Goal: Task Accomplishment & Management: Manage account settings

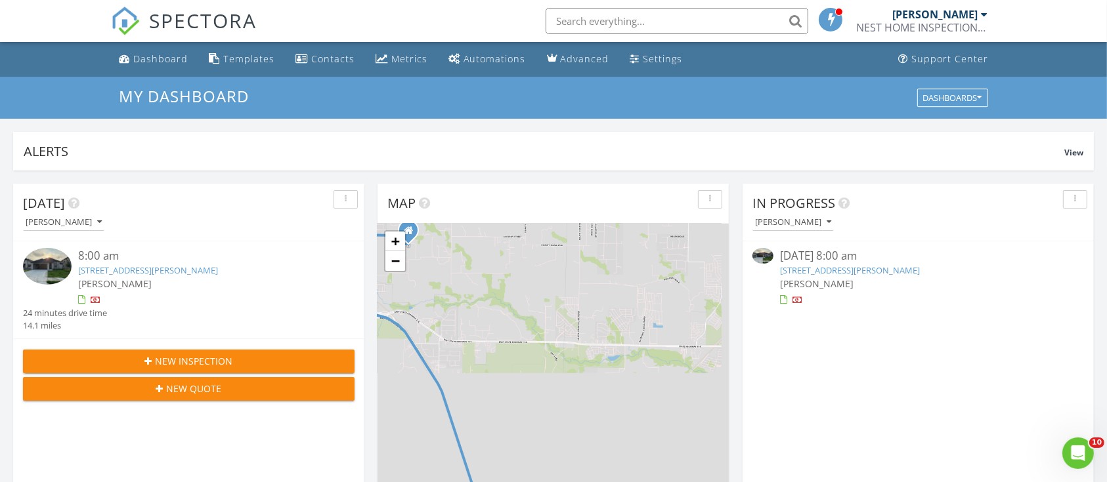
click at [782, 267] on link "[STREET_ADDRESS][PERSON_NAME]" at bounding box center [850, 271] width 140 height 12
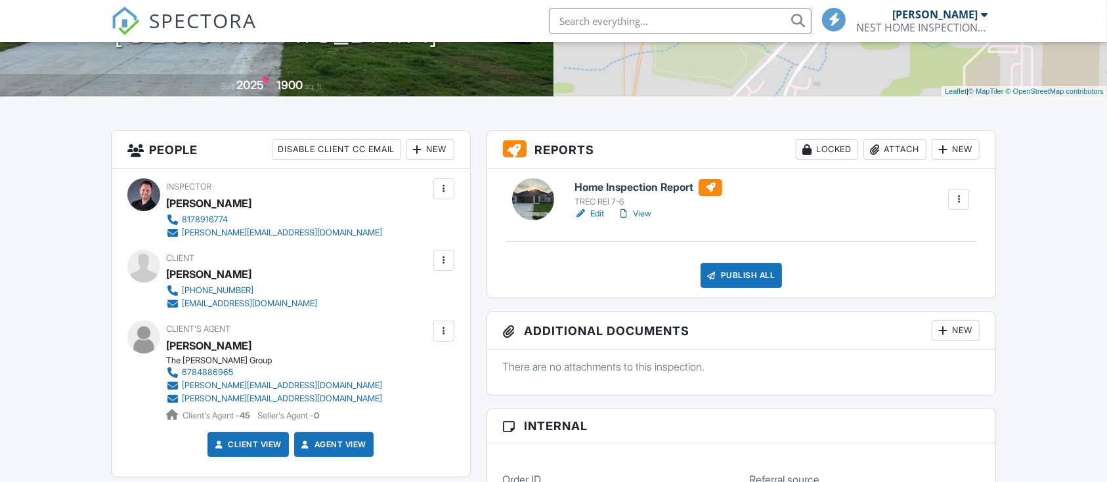
scroll to position [259, 0]
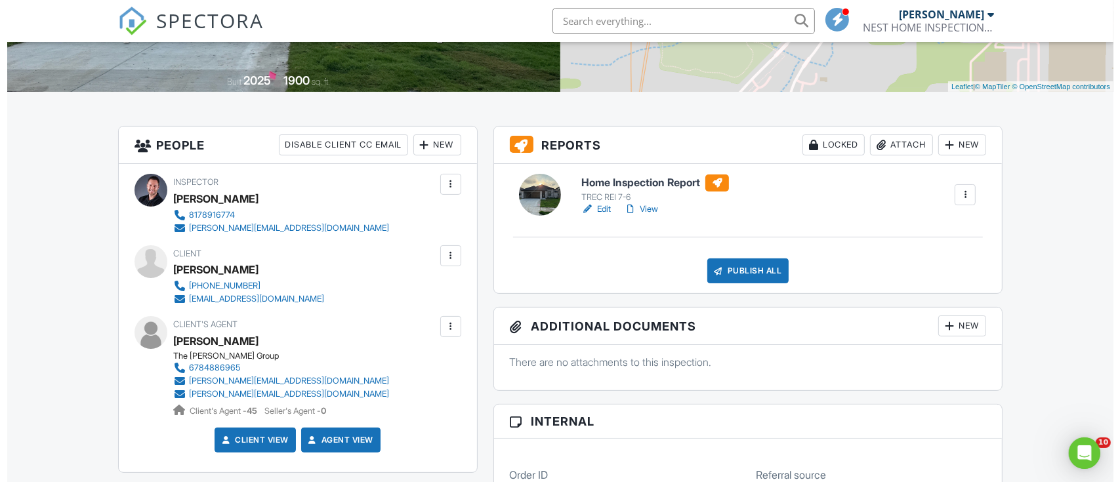
scroll to position [0, 0]
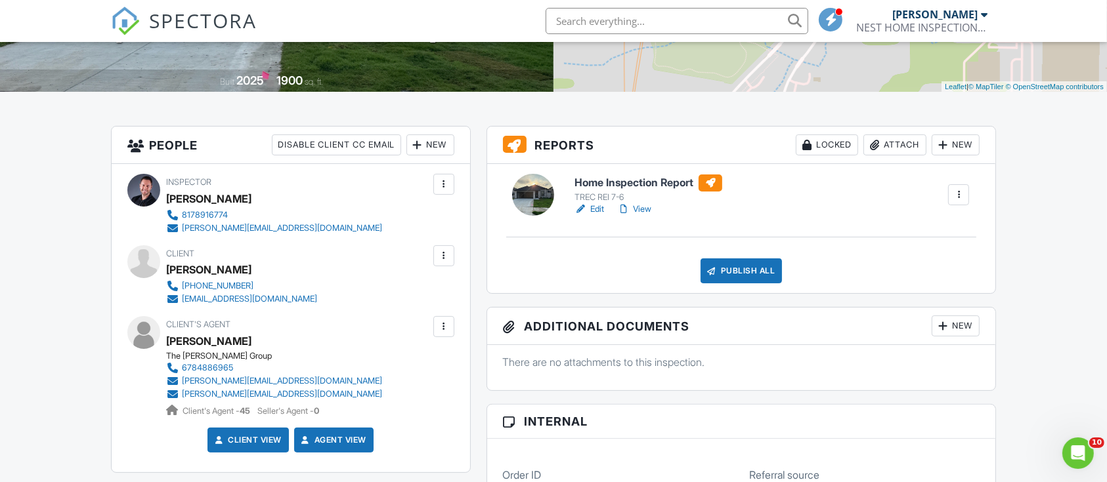
click at [824, 150] on div "Locked" at bounding box center [827, 145] width 62 height 21
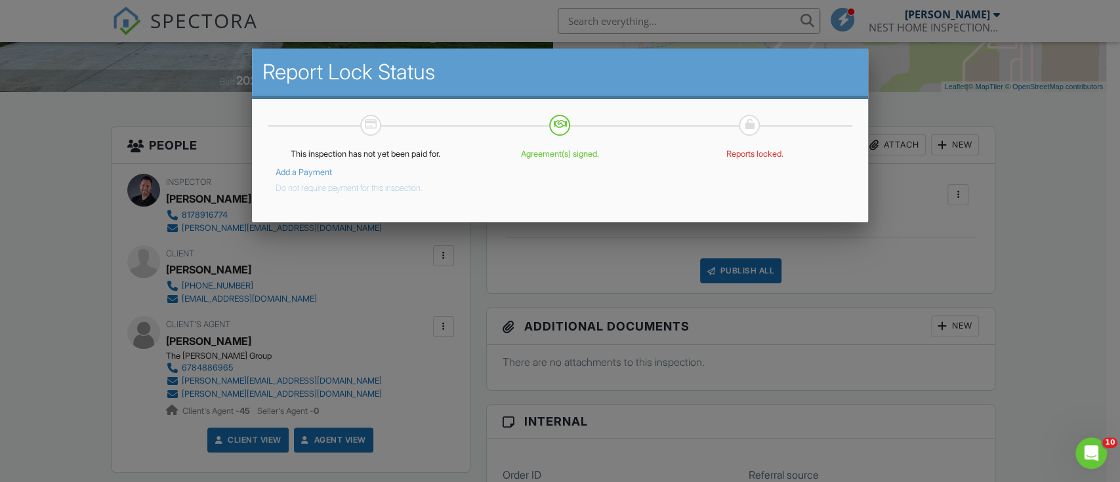
click at [349, 188] on button "Do not require payment for this inspection." at bounding box center [349, 186] width 147 height 16
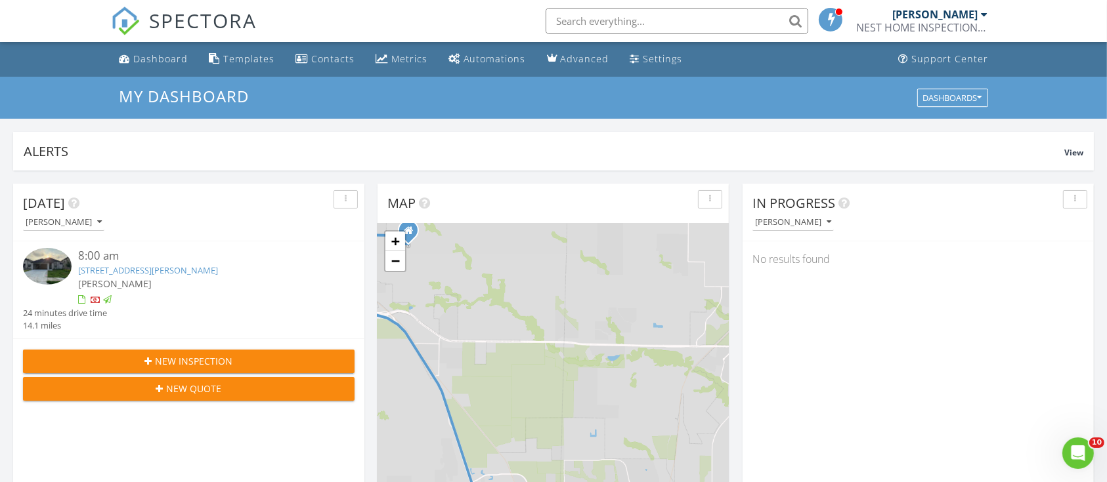
click at [107, 266] on link "[STREET_ADDRESS][PERSON_NAME]" at bounding box center [148, 271] width 140 height 12
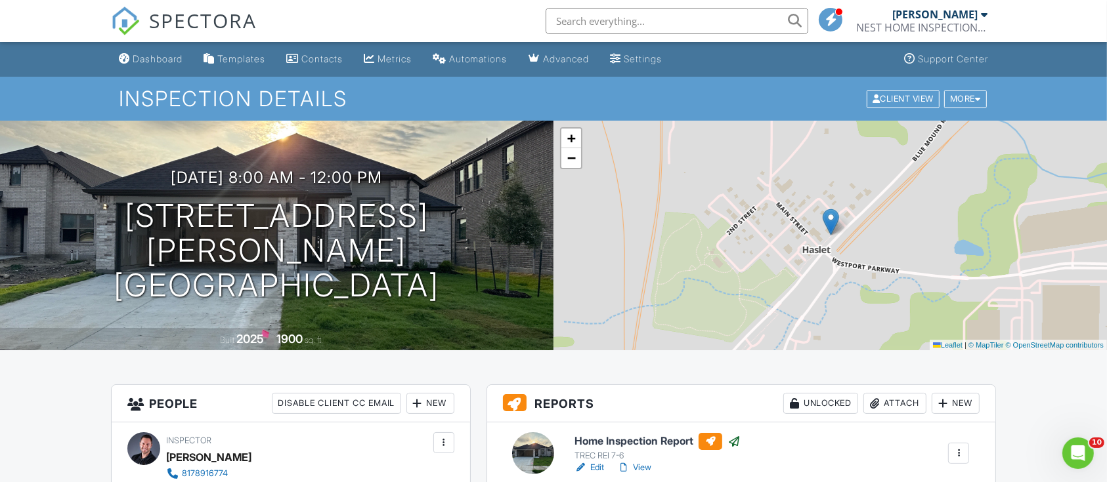
drag, startPoint x: 1119, startPoint y: 74, endPoint x: 1071, endPoint y: 56, distance: 51.7
click at [953, 98] on div "More" at bounding box center [965, 99] width 43 height 18
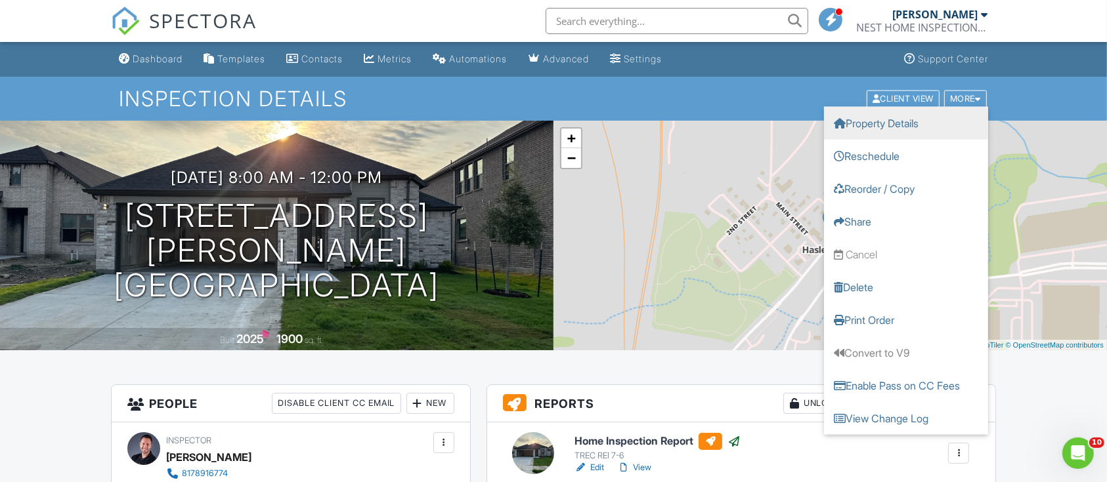
click at [914, 125] on link "Property Details" at bounding box center [906, 122] width 164 height 33
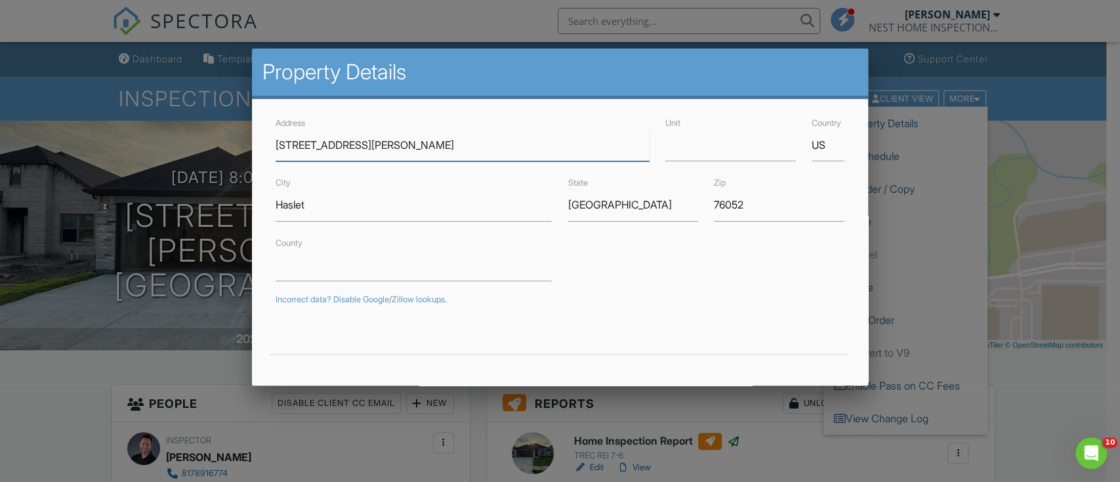
click at [339, 143] on input "14916 Herrera Court" at bounding box center [463, 145] width 374 height 32
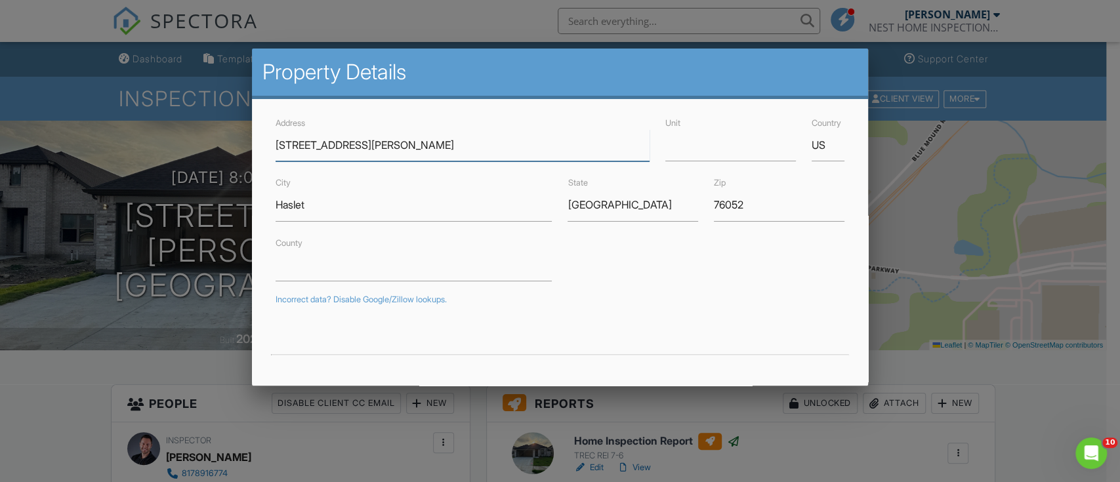
click at [345, 144] on input "14916 Herrera Court" at bounding box center [463, 145] width 374 height 32
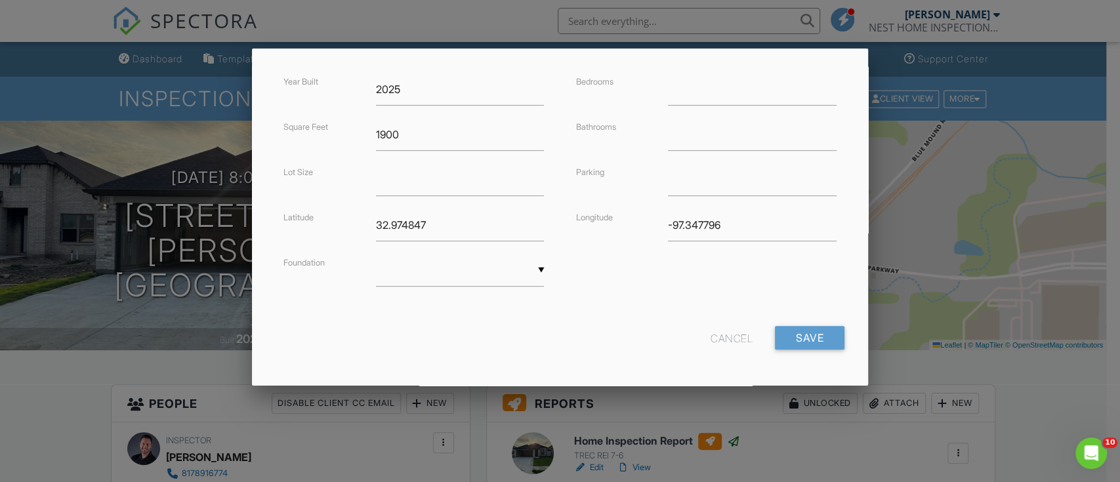
scroll to position [316, 0]
type input "[STREET_ADDRESS]"
click at [798, 329] on input "Save" at bounding box center [810, 338] width 70 height 24
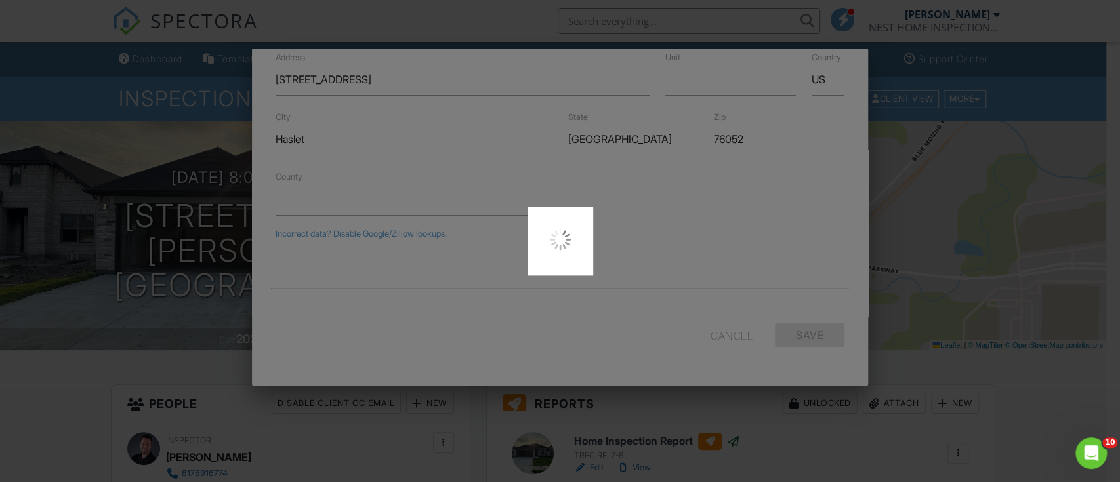
type input "33.000981"
type input "-97.399841"
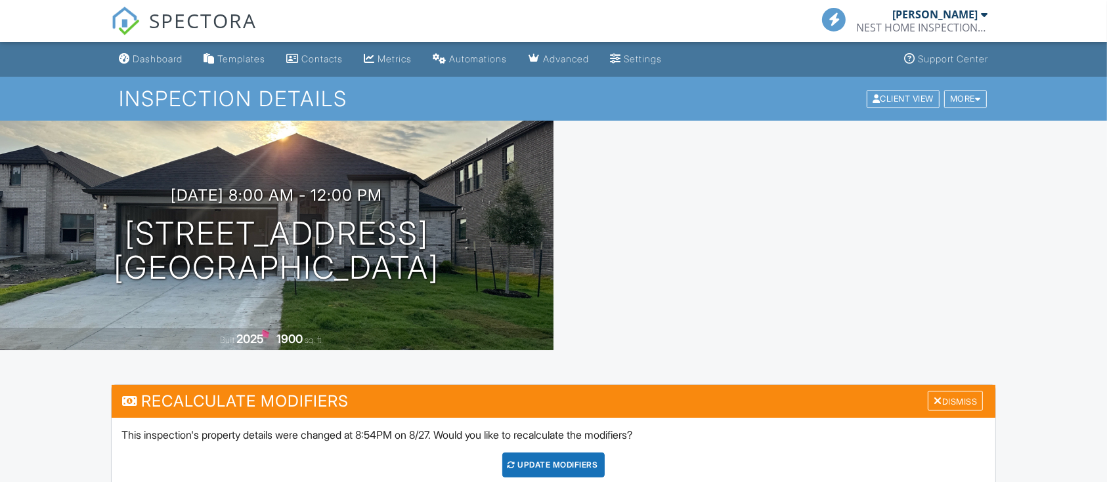
click at [580, 467] on div "UPDATE Modifiers" at bounding box center [553, 465] width 103 height 25
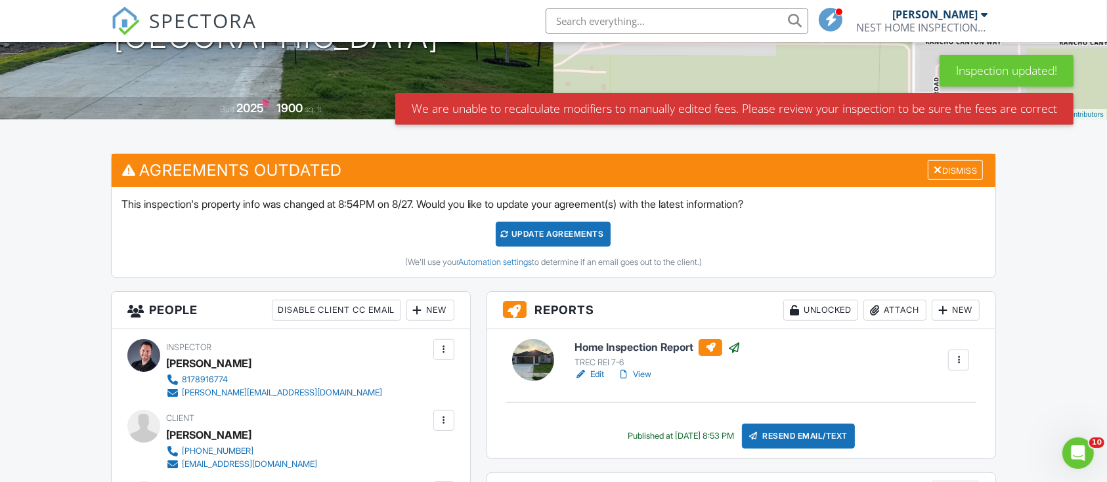
scroll to position [282, 0]
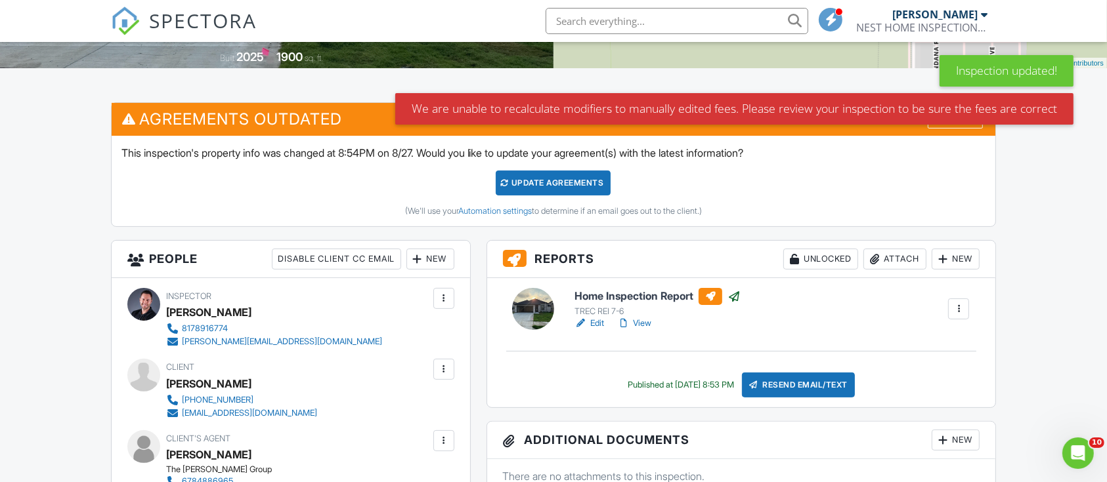
click at [541, 187] on div "Update Agreements" at bounding box center [553, 183] width 115 height 25
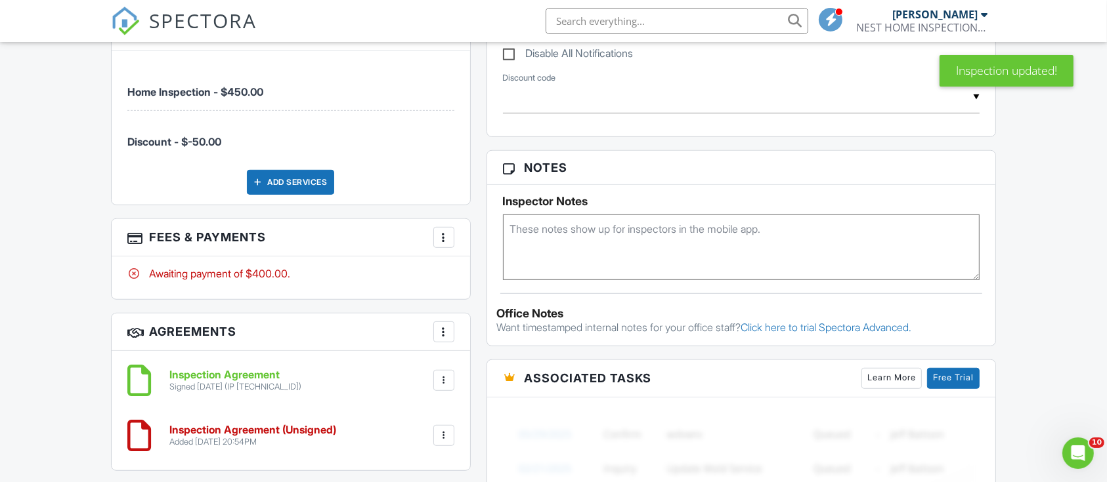
scroll to position [724, 0]
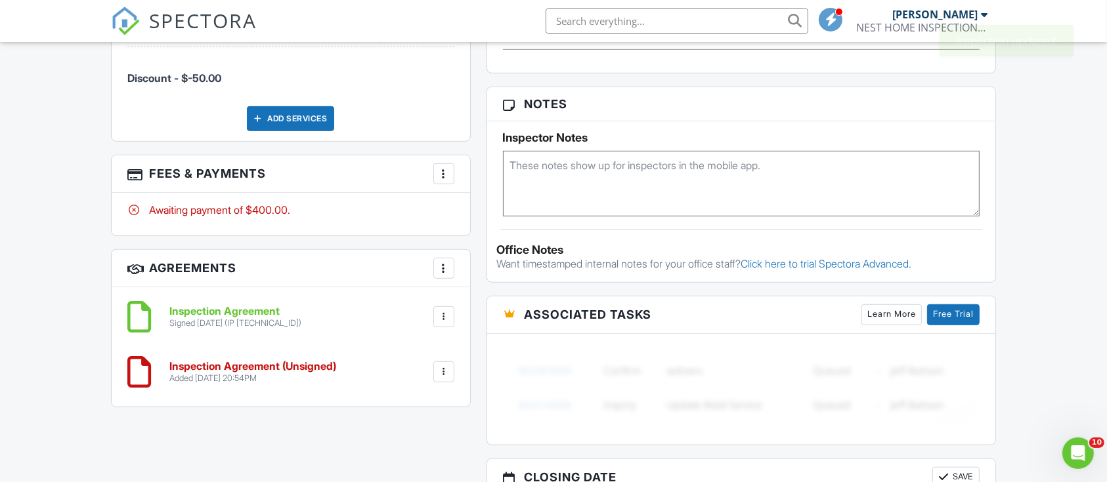
click at [1097, 314] on html "SPECTORA [PERSON_NAME] NEST HOME INSPECTIONS, LLC Role: Inspector Change Role D…" at bounding box center [553, 204] width 1107 height 1993
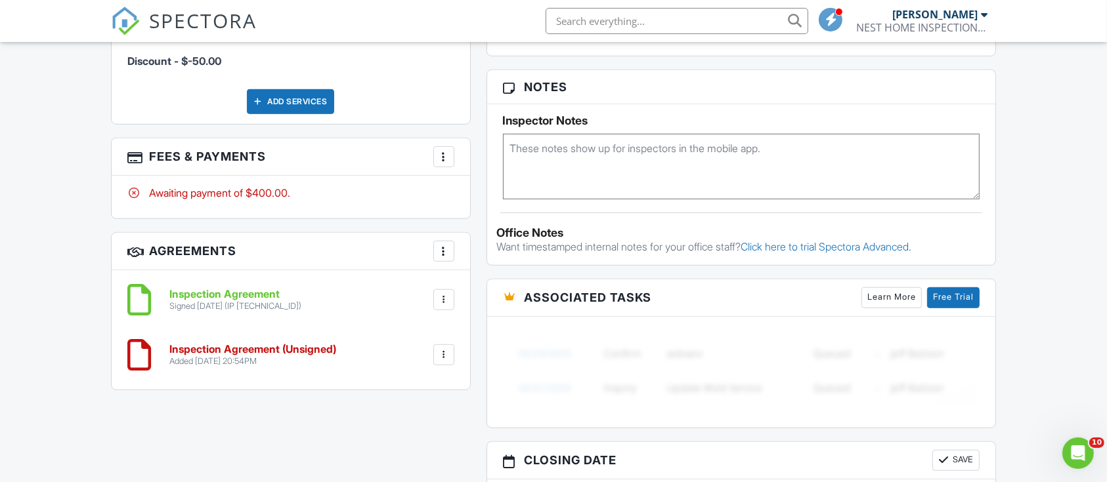
click at [452, 347] on div at bounding box center [443, 355] width 21 height 21
drag, startPoint x: 414, startPoint y: 461, endPoint x: 635, endPoint y: 76, distance: 444.0
click at [414, 461] on li "Delete" at bounding box center [409, 456] width 75 height 33
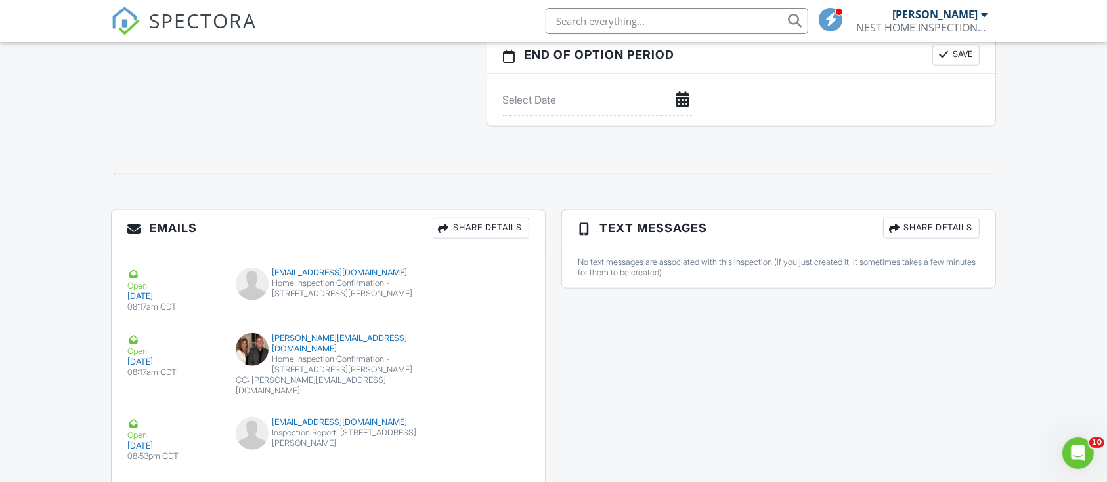
scroll to position [1472, 0]
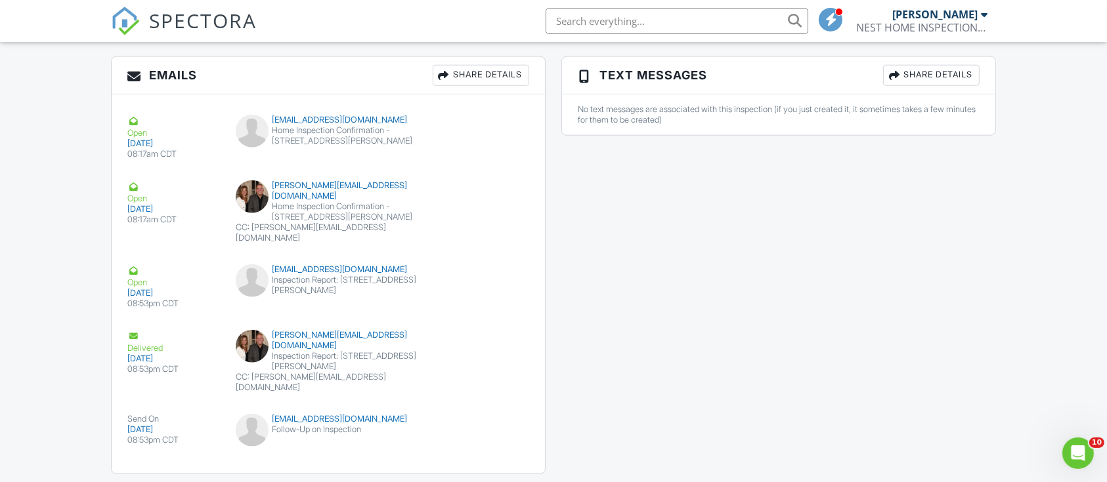
drag, startPoint x: 1110, startPoint y: 75, endPoint x: 1119, endPoint y: 454, distance: 378.9
